Goal: Find contact information: Find contact information

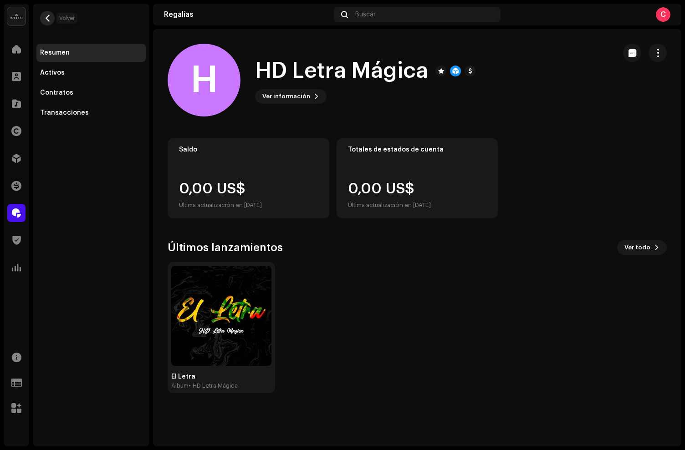
click at [50, 22] on button "button" at bounding box center [47, 18] width 15 height 15
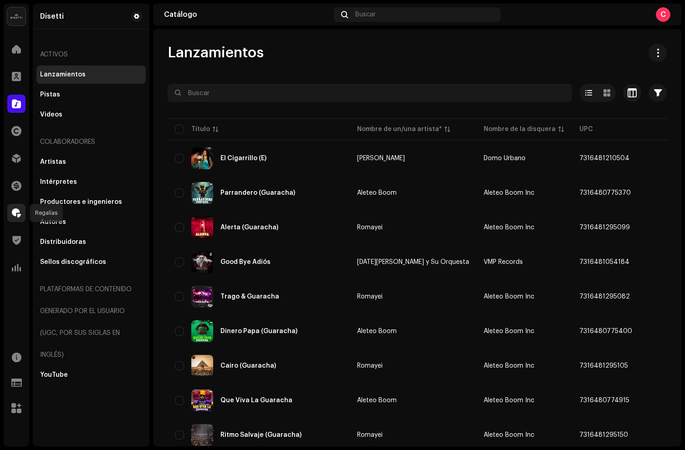
click at [16, 209] on span at bounding box center [16, 212] width 9 height 7
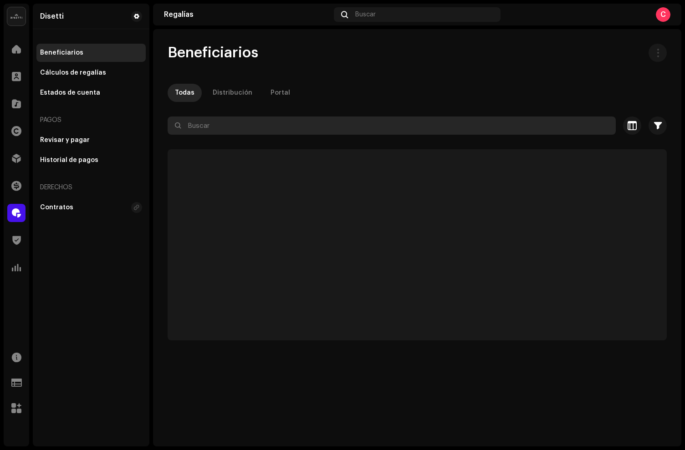
click at [225, 130] on input "text" at bounding box center [391, 126] width 448 height 18
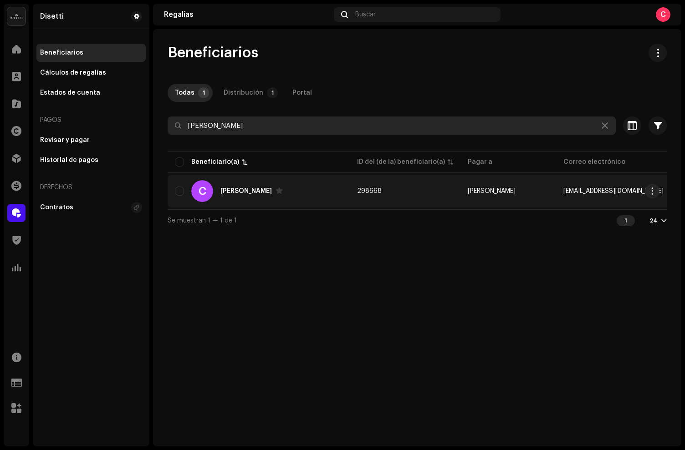
type input "[PERSON_NAME]"
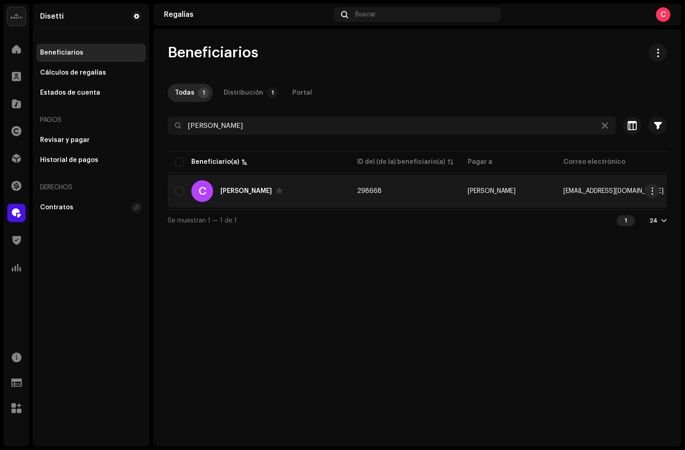
click at [310, 187] on div "C [PERSON_NAME]" at bounding box center [258, 191] width 167 height 22
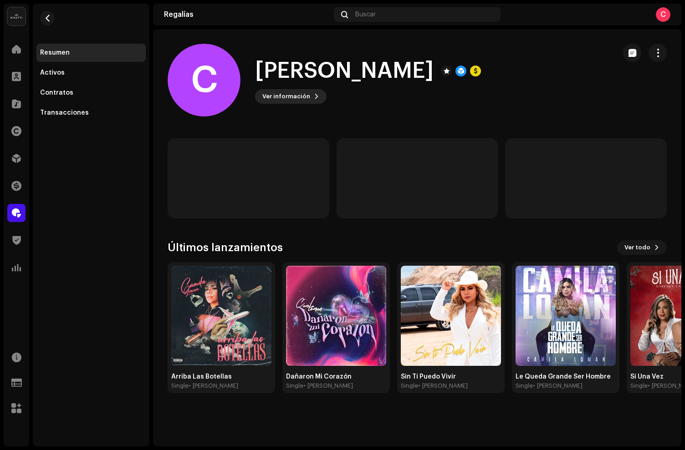
click at [308, 98] on button "Ver información" at bounding box center [290, 96] width 71 height 15
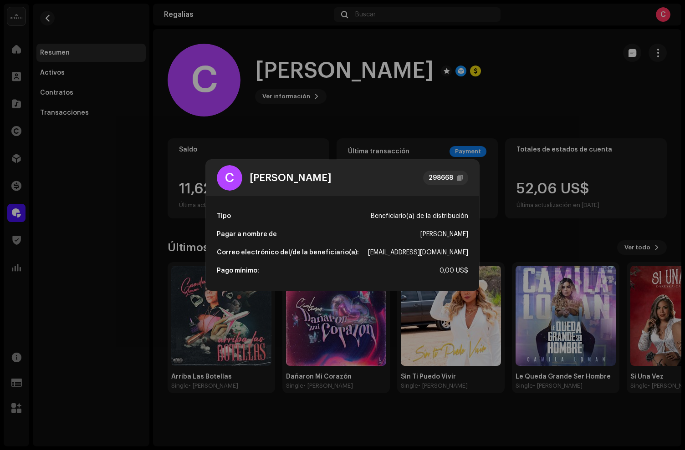
click at [419, 249] on div "[EMAIL_ADDRESS][DOMAIN_NAME]" at bounding box center [418, 253] width 100 height 18
click at [419, 251] on div "[EMAIL_ADDRESS][DOMAIN_NAME]" at bounding box center [418, 253] width 100 height 18
click at [443, 254] on div "[EMAIL_ADDRESS][DOMAIN_NAME]" at bounding box center [418, 253] width 100 height 18
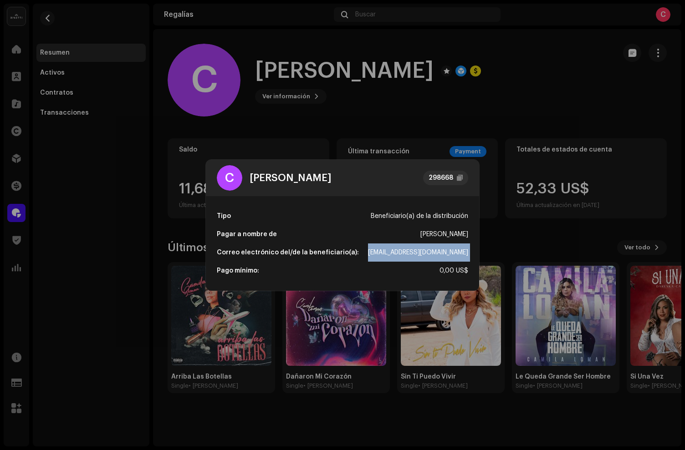
click at [443, 254] on div "[EMAIL_ADDRESS][DOMAIN_NAME]" at bounding box center [418, 253] width 100 height 18
copy div "[EMAIL_ADDRESS][DOMAIN_NAME]"
